Goal: Information Seeking & Learning: Learn about a topic

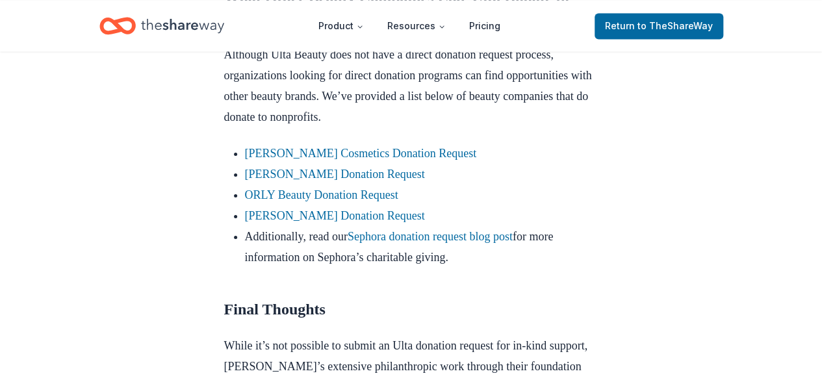
scroll to position [1163, 0]
click at [470, 242] on link "Sephora donation request blog post" at bounding box center [429, 235] width 165 height 13
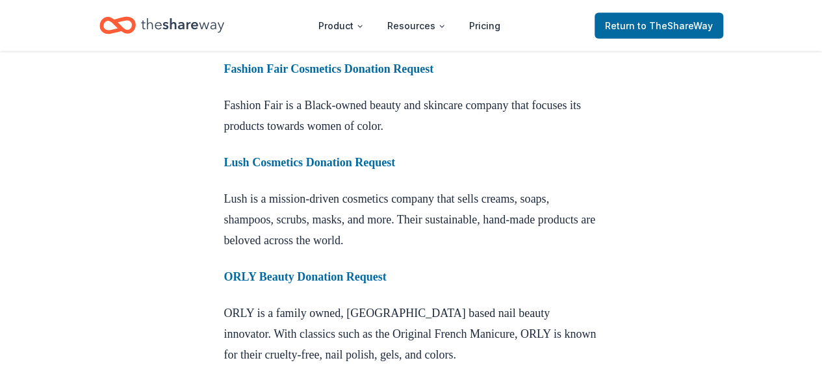
scroll to position [1339, 0]
click at [286, 170] on strong "Lush Cosmetics Donation Request" at bounding box center [309, 163] width 171 height 13
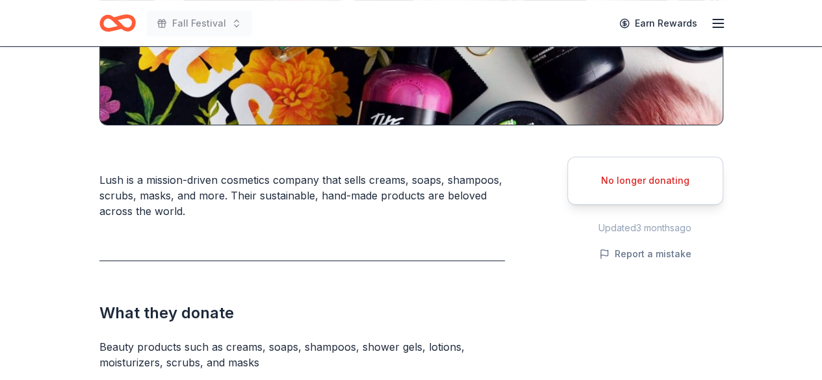
scroll to position [274, 0]
